Goal: Transaction & Acquisition: Purchase product/service

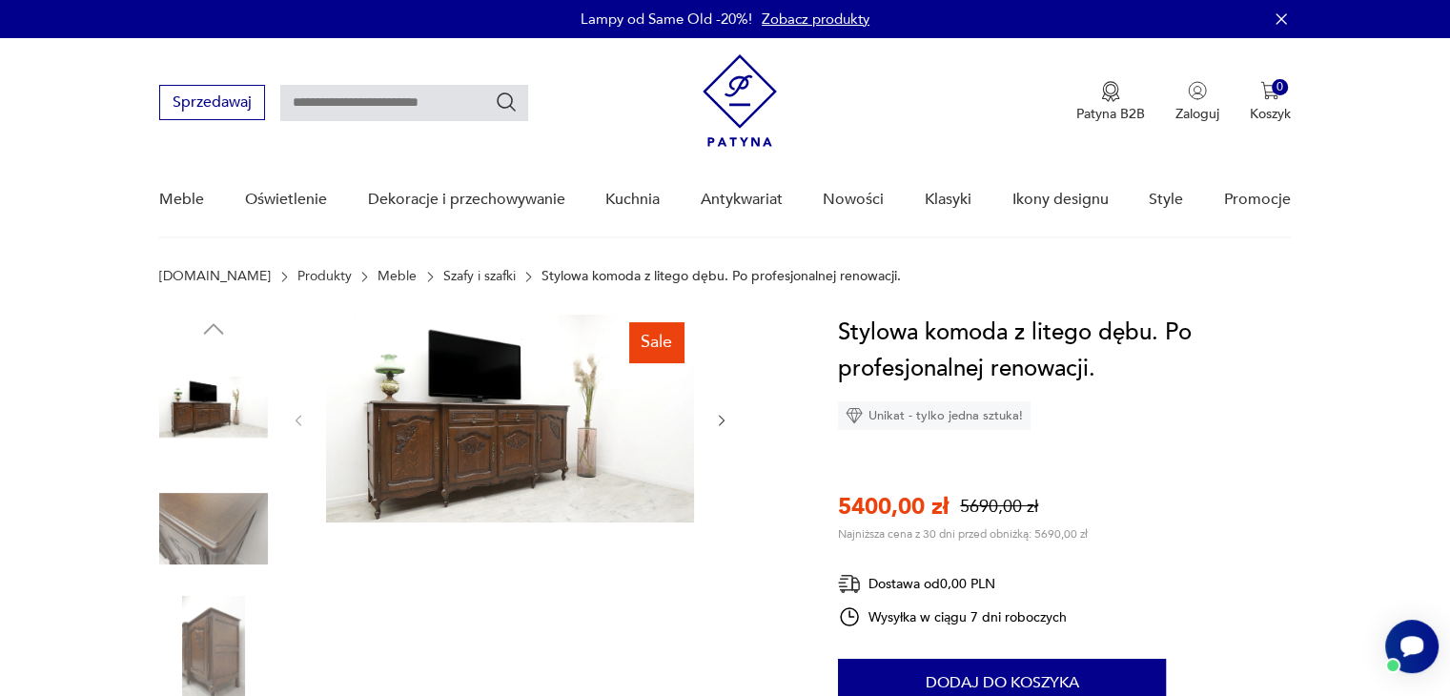
click at [465, 451] on img at bounding box center [510, 419] width 368 height 208
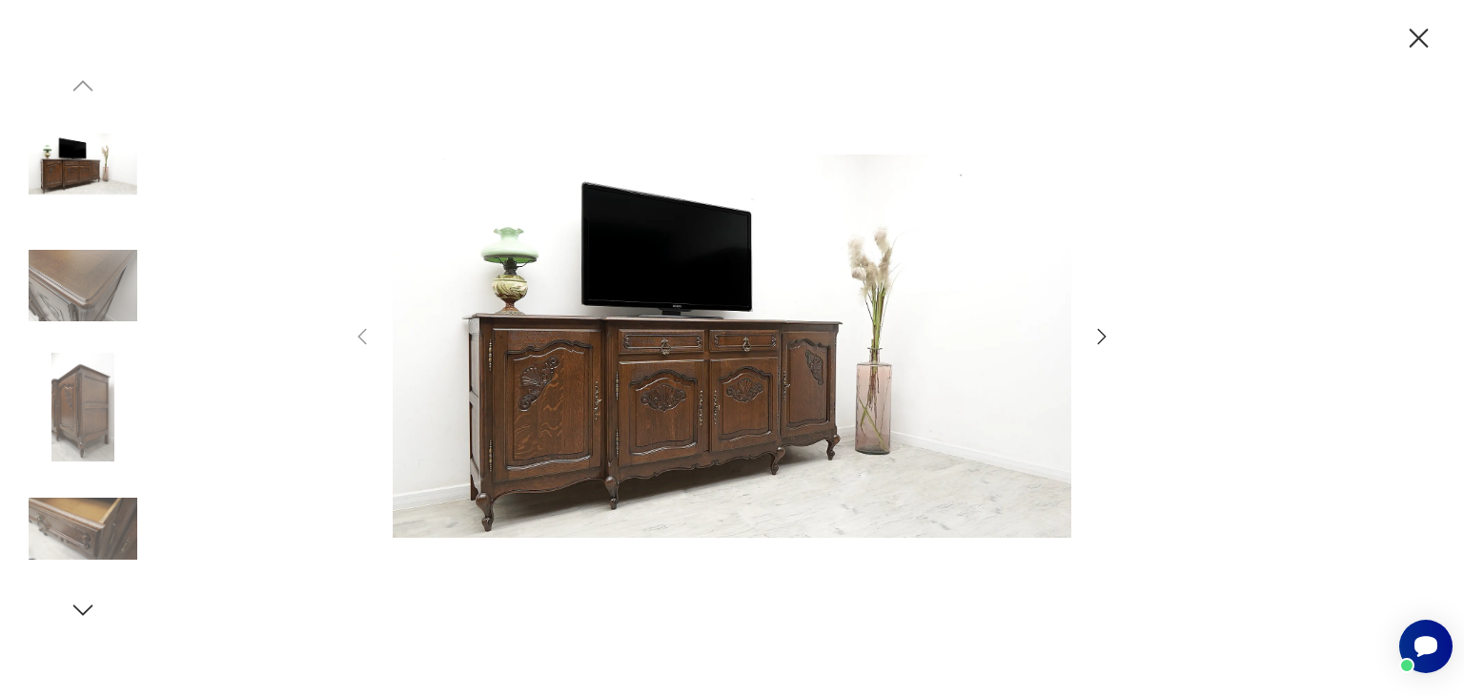
click at [644, 404] on img at bounding box center [732, 346] width 679 height 557
click at [1095, 335] on icon "button" at bounding box center [1102, 336] width 23 height 23
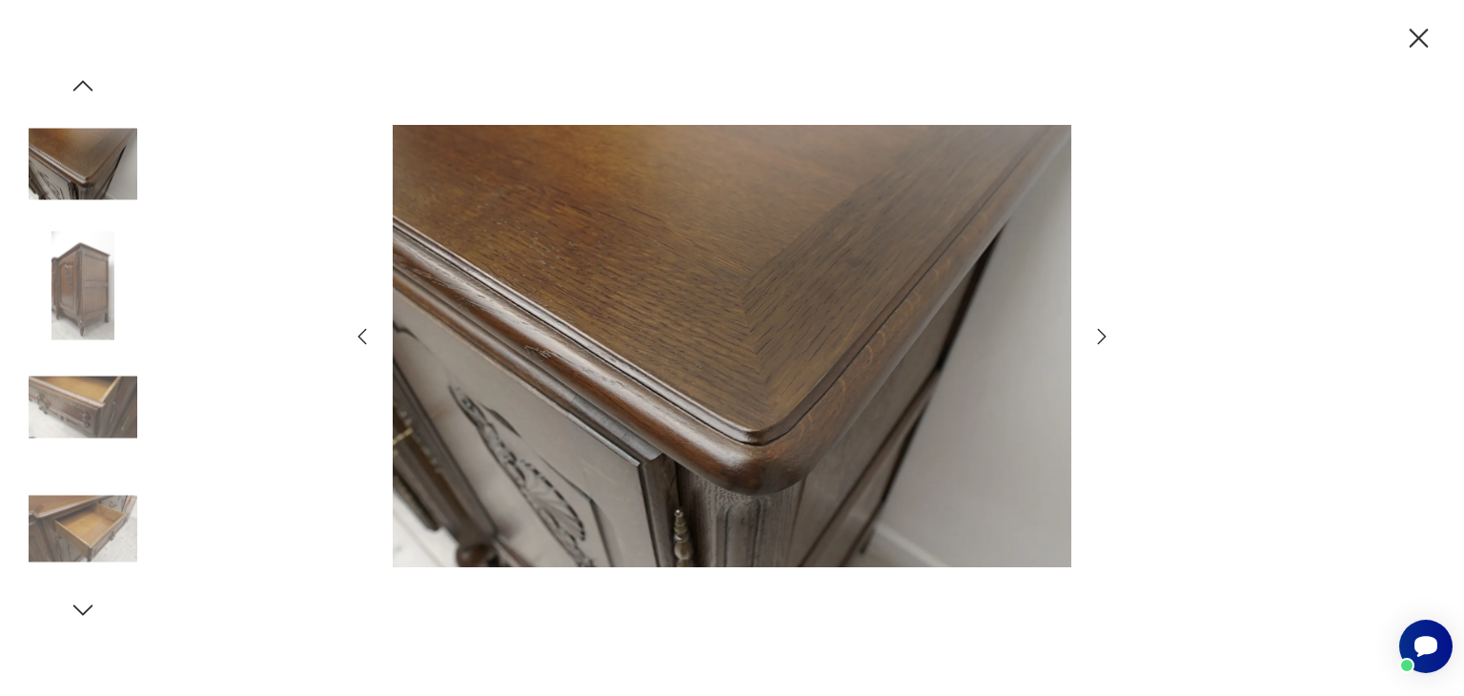
click at [1095, 335] on icon "button" at bounding box center [1102, 336] width 23 height 23
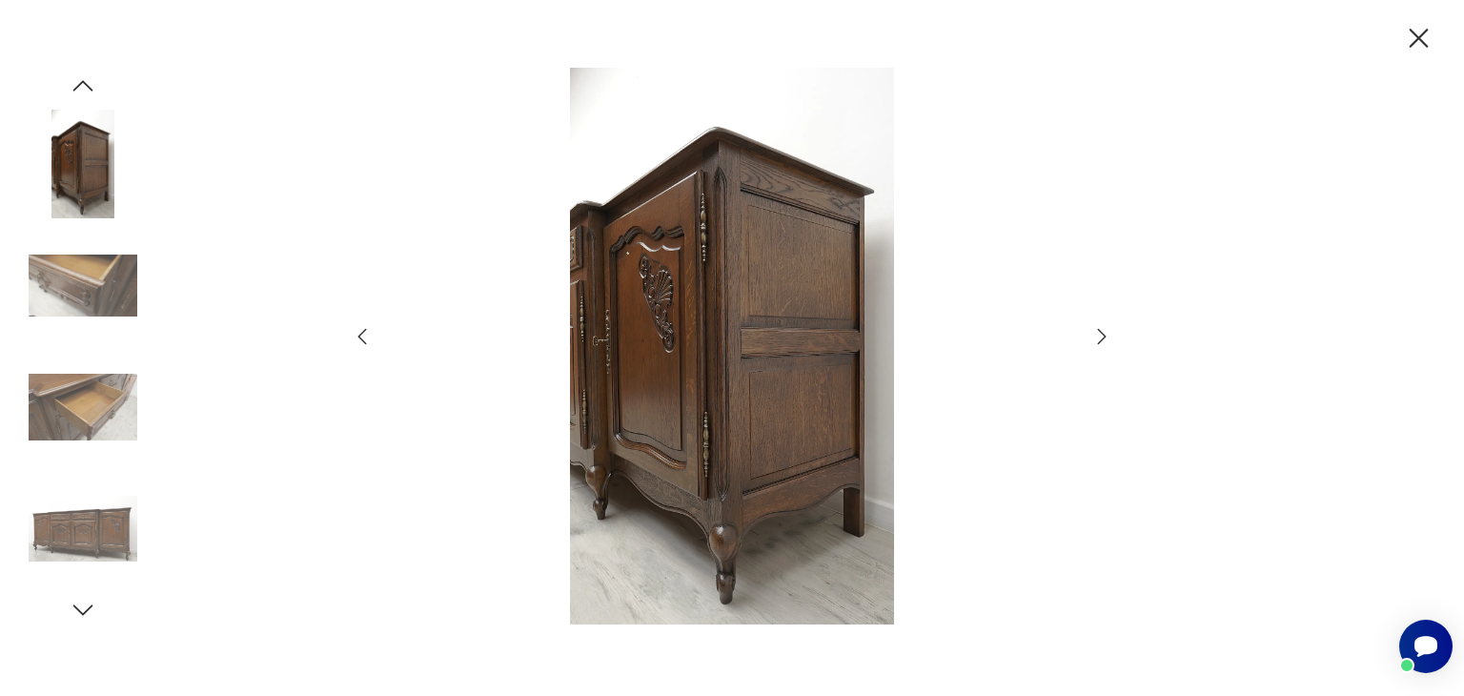
click at [1095, 335] on icon "button" at bounding box center [1102, 336] width 23 height 23
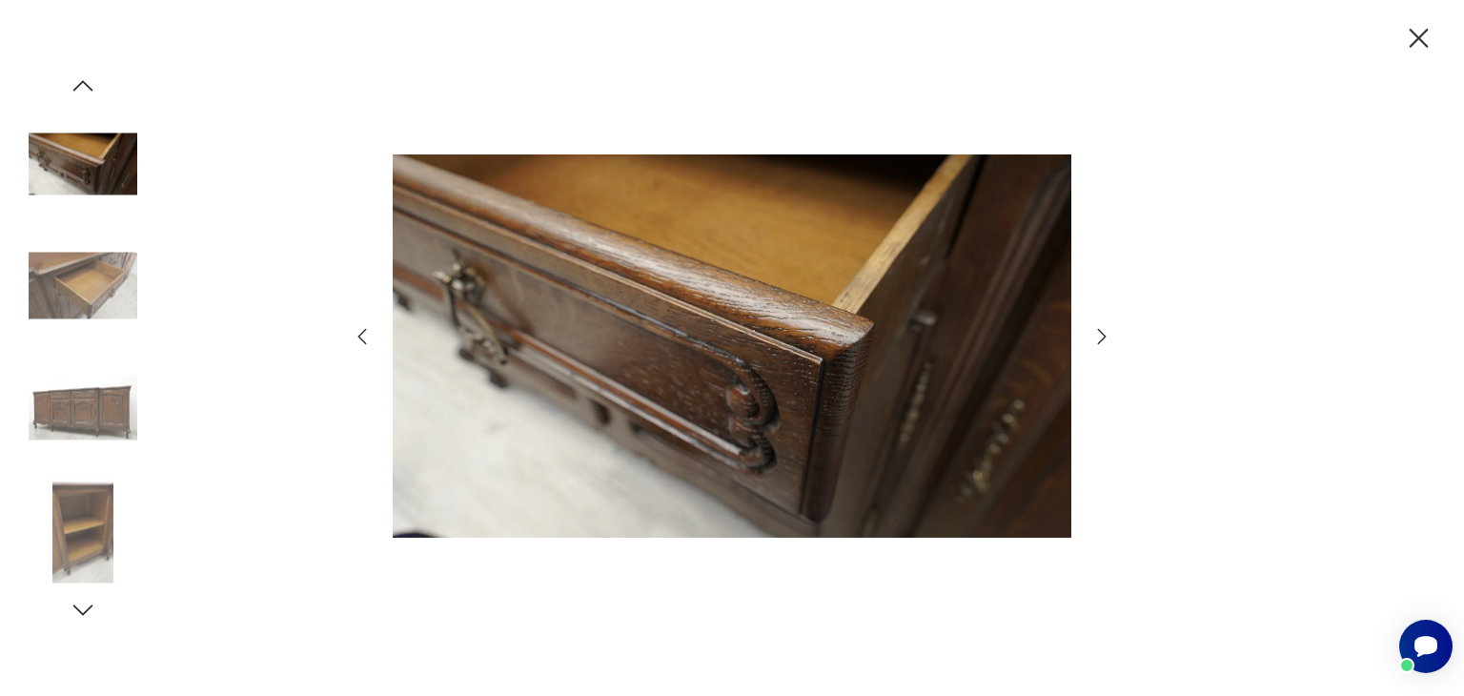
click at [1095, 335] on icon "button" at bounding box center [1102, 336] width 23 height 23
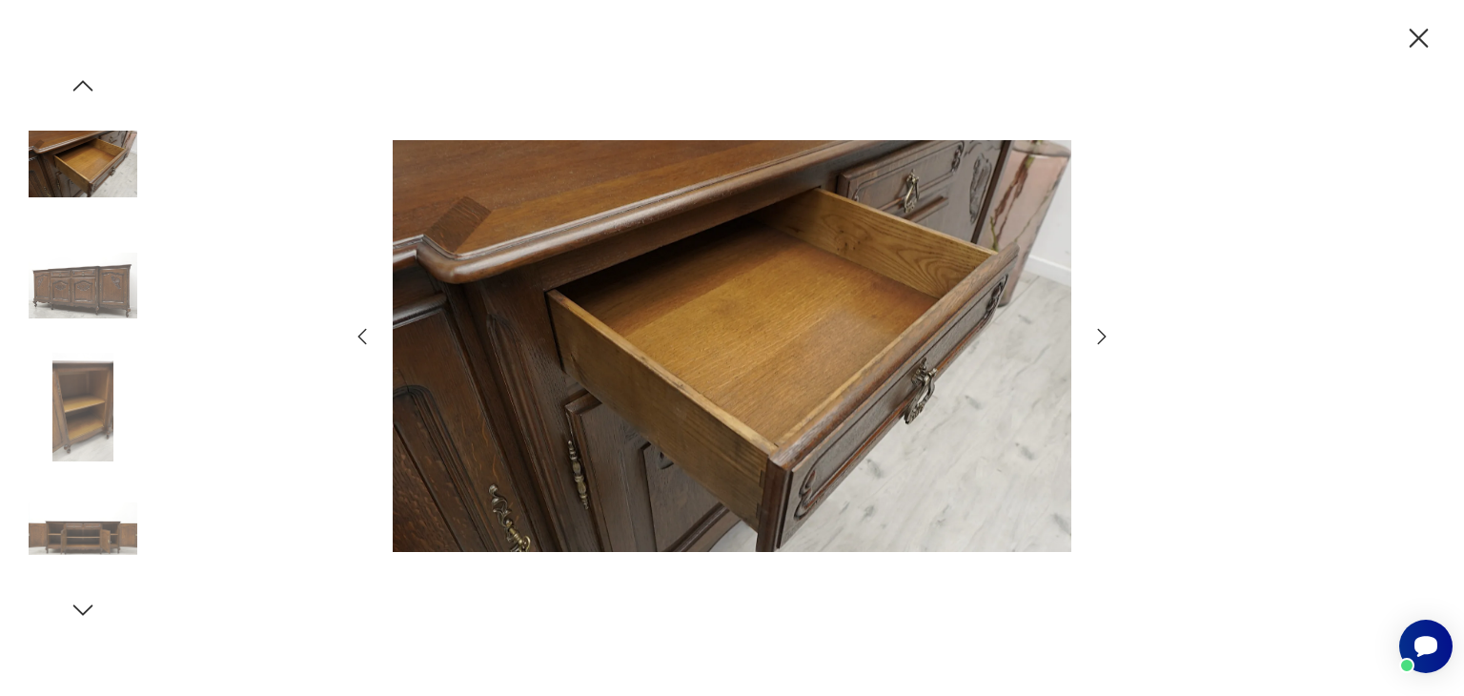
click at [1095, 335] on icon "button" at bounding box center [1102, 336] width 23 height 23
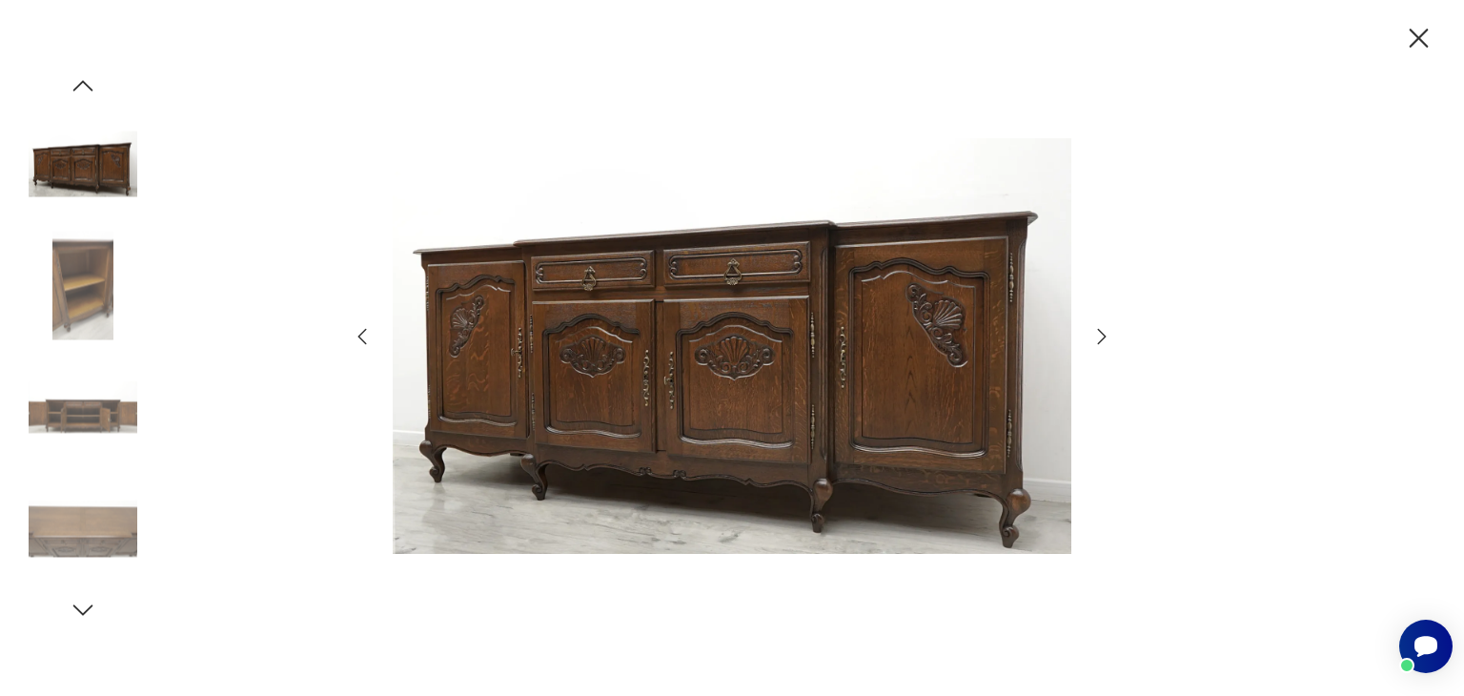
click at [1095, 335] on icon "button" at bounding box center [1102, 336] width 23 height 23
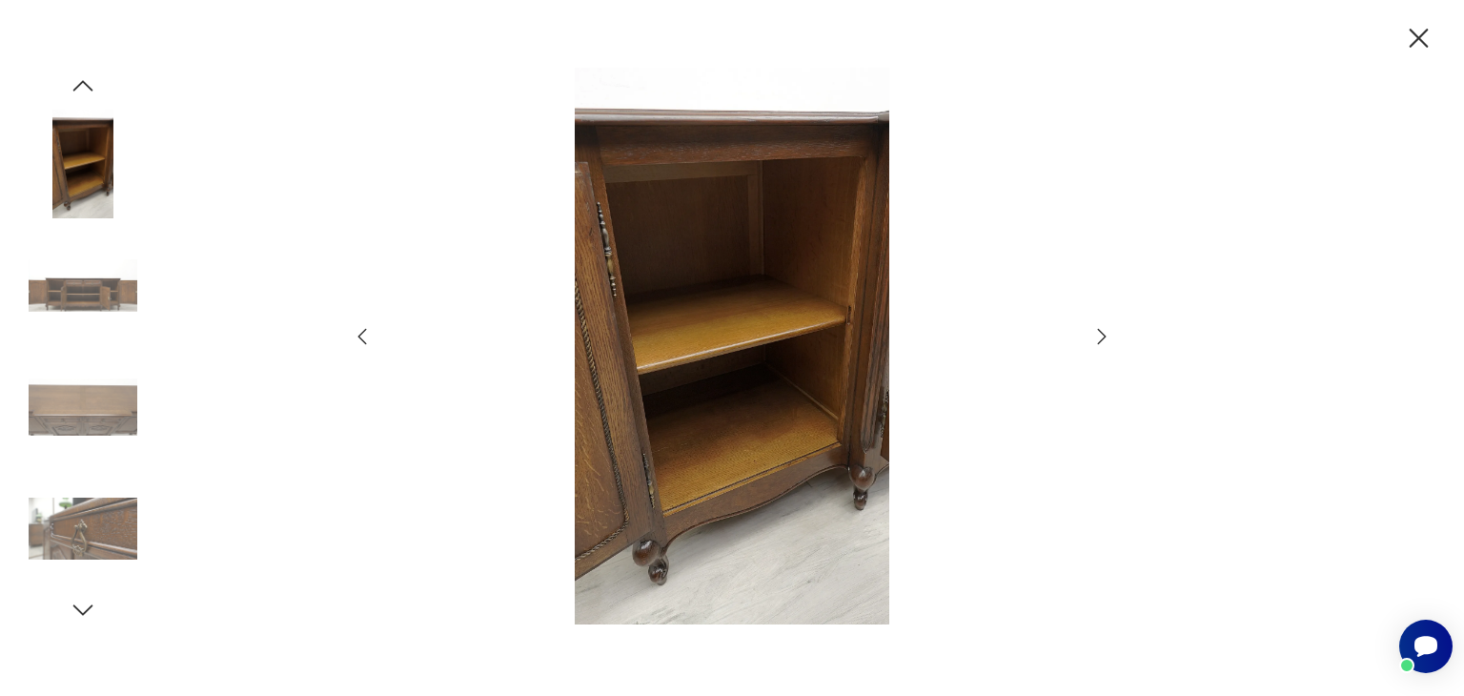
click at [1095, 335] on icon "button" at bounding box center [1102, 336] width 23 height 23
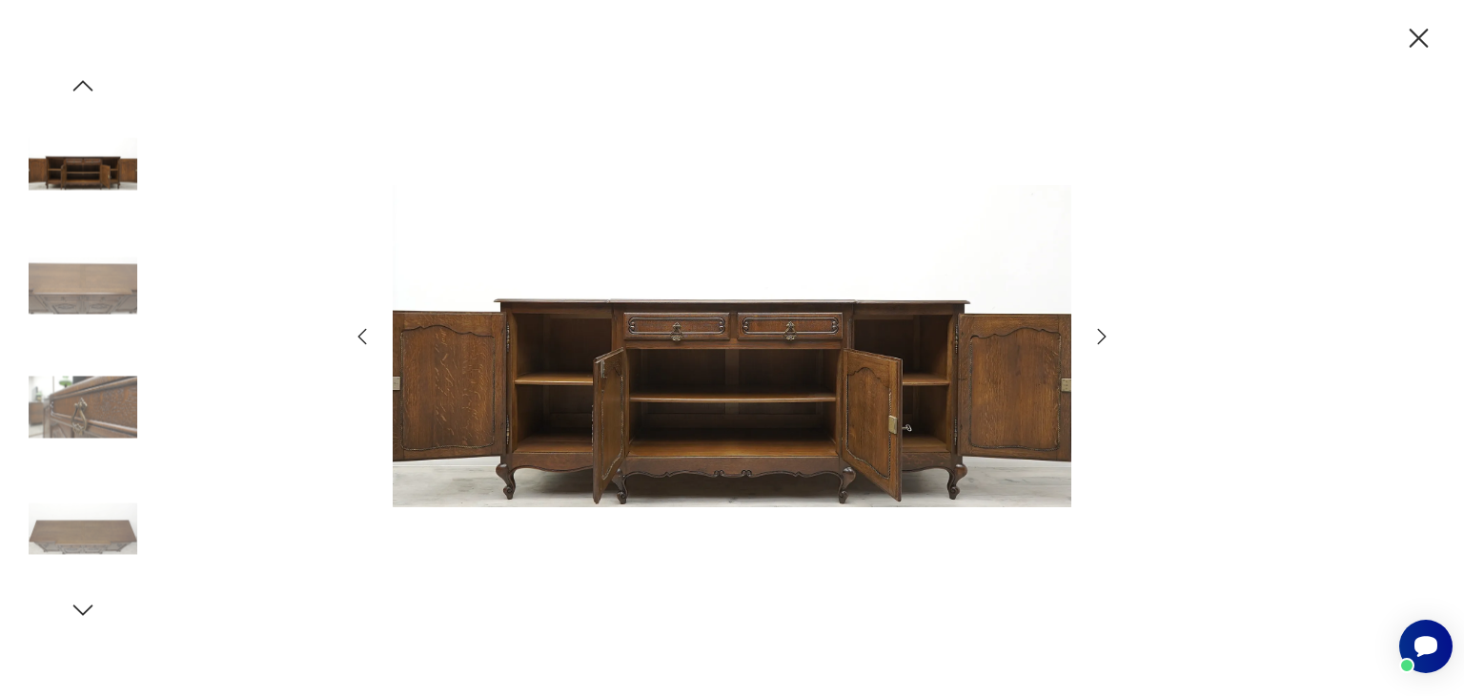
click at [1095, 335] on icon "button" at bounding box center [1102, 336] width 23 height 23
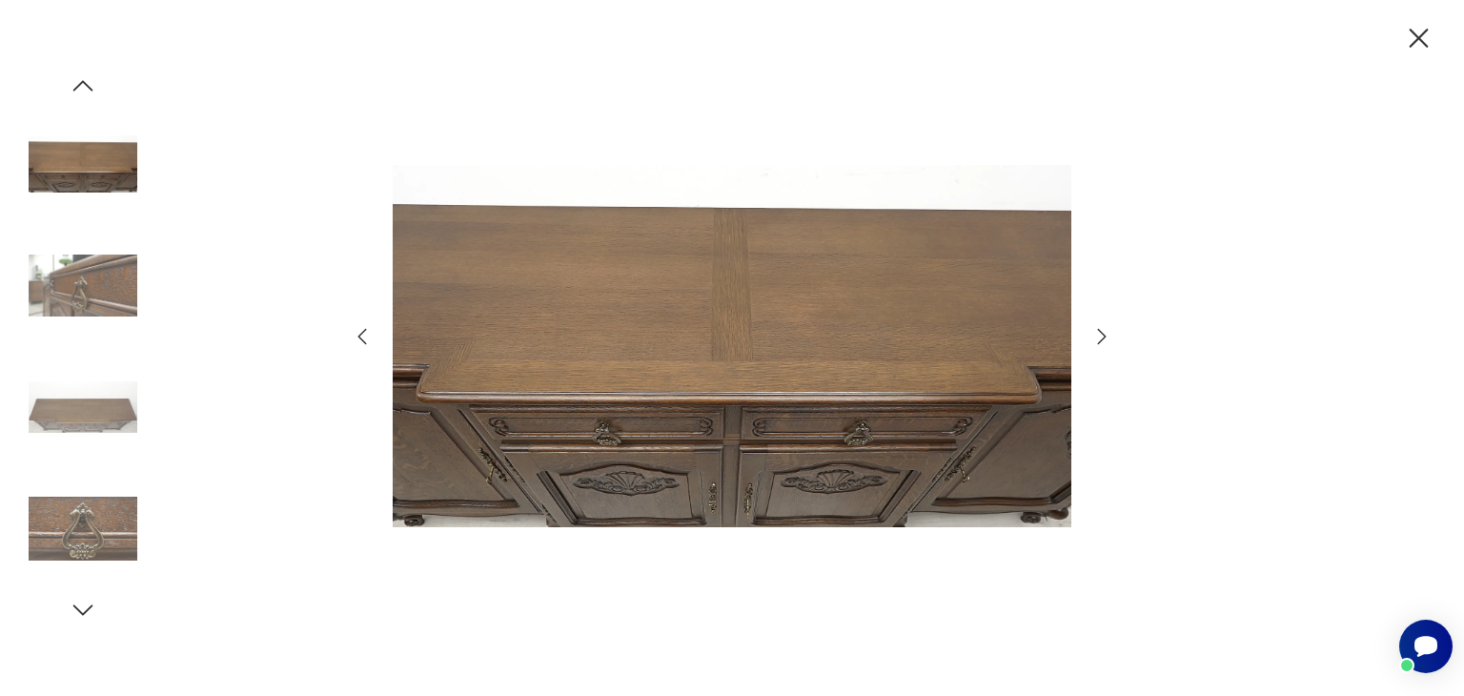
click at [1412, 37] on icon "button" at bounding box center [1418, 38] width 33 height 33
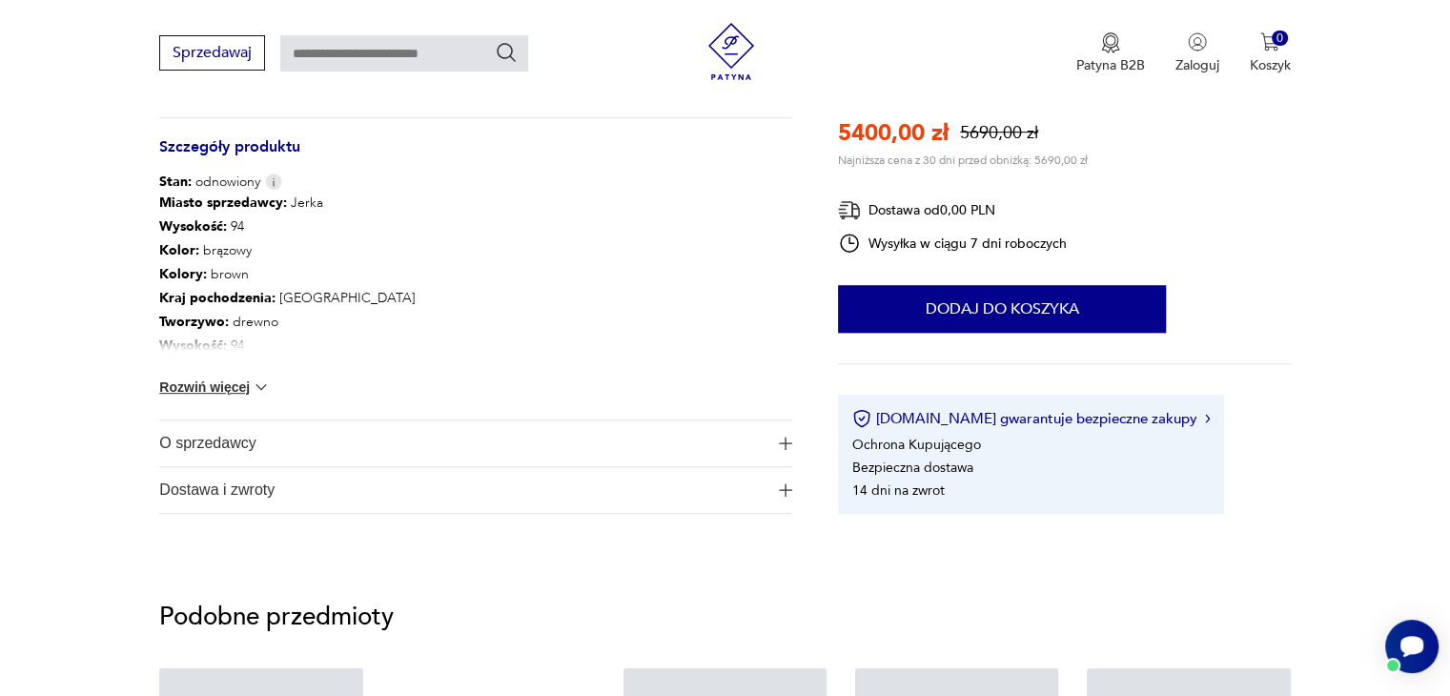
scroll to position [1030, 0]
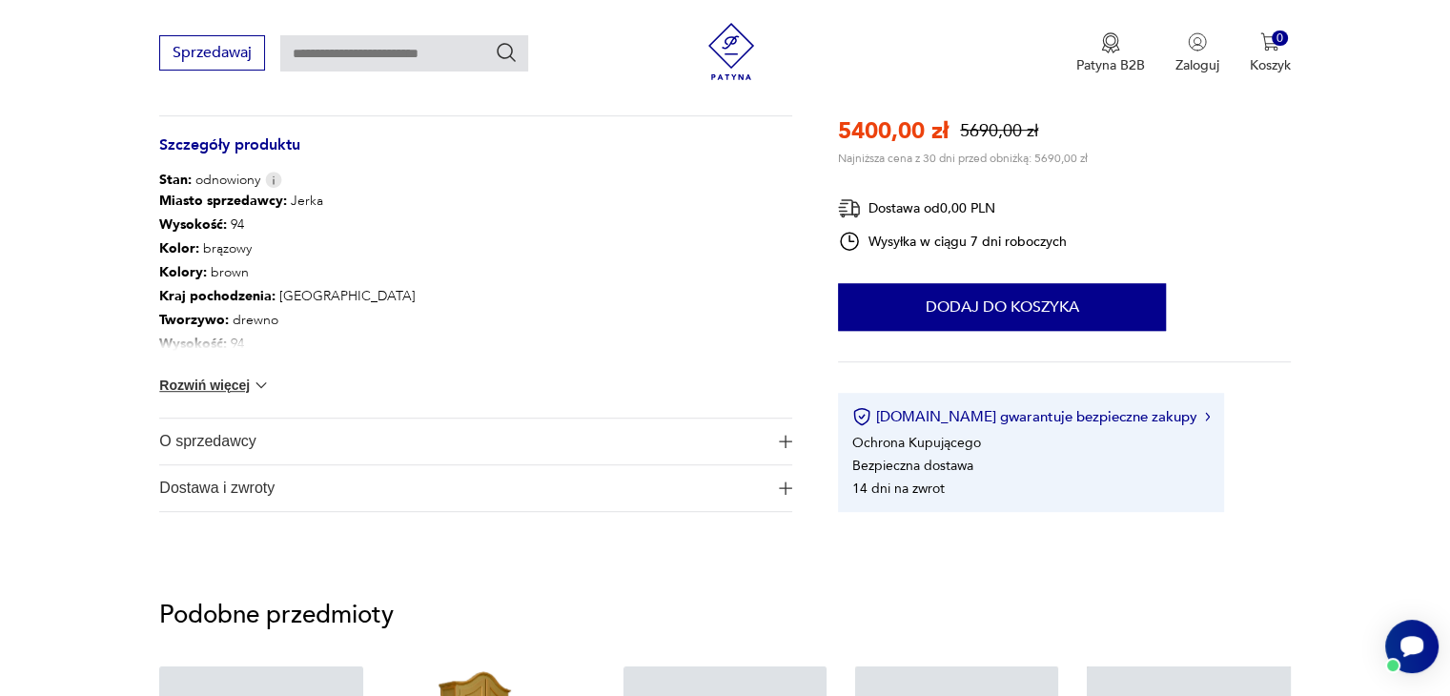
click at [259, 386] on img at bounding box center [261, 385] width 19 height 19
